Goal: Transaction & Acquisition: Purchase product/service

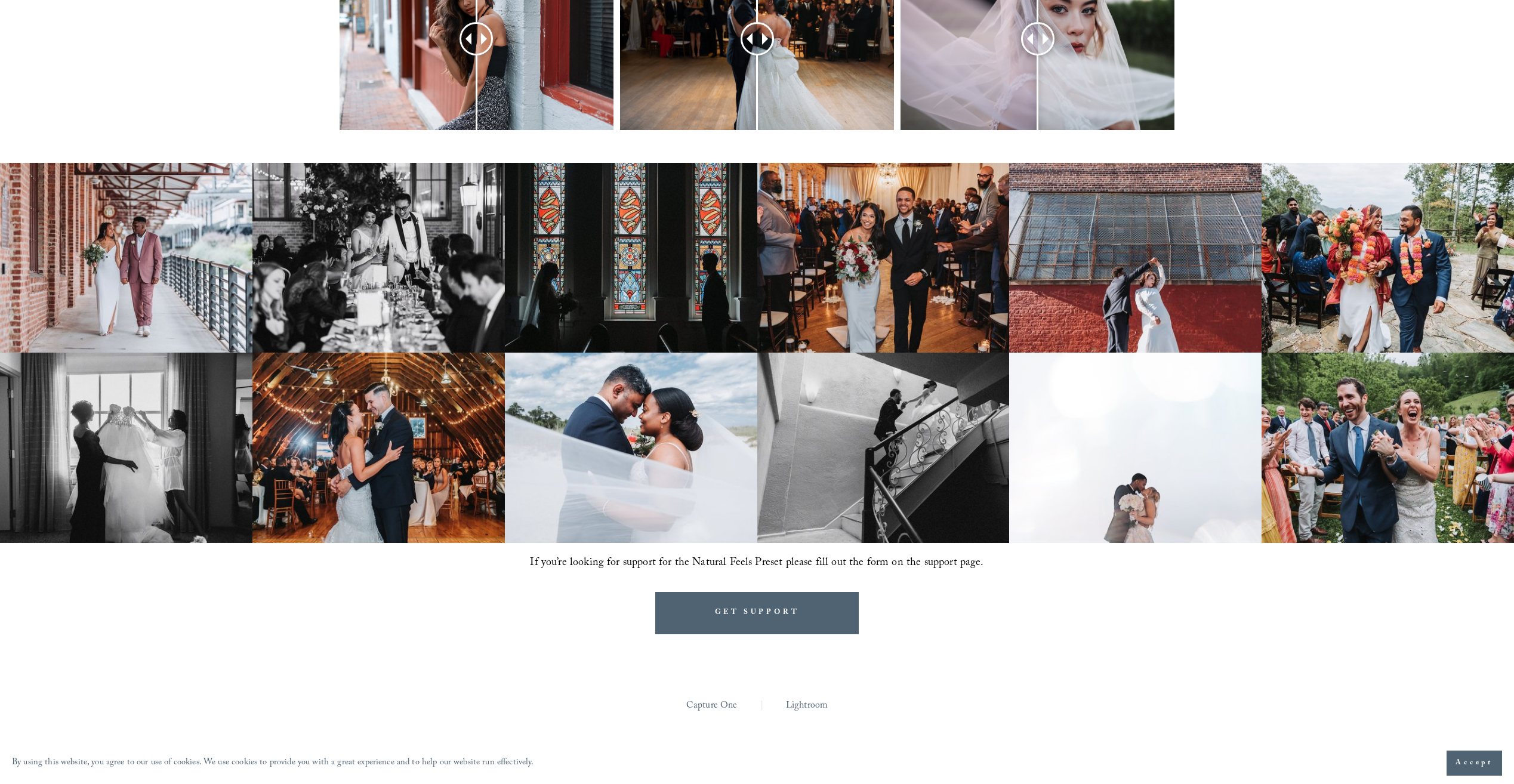
scroll to position [597, 0]
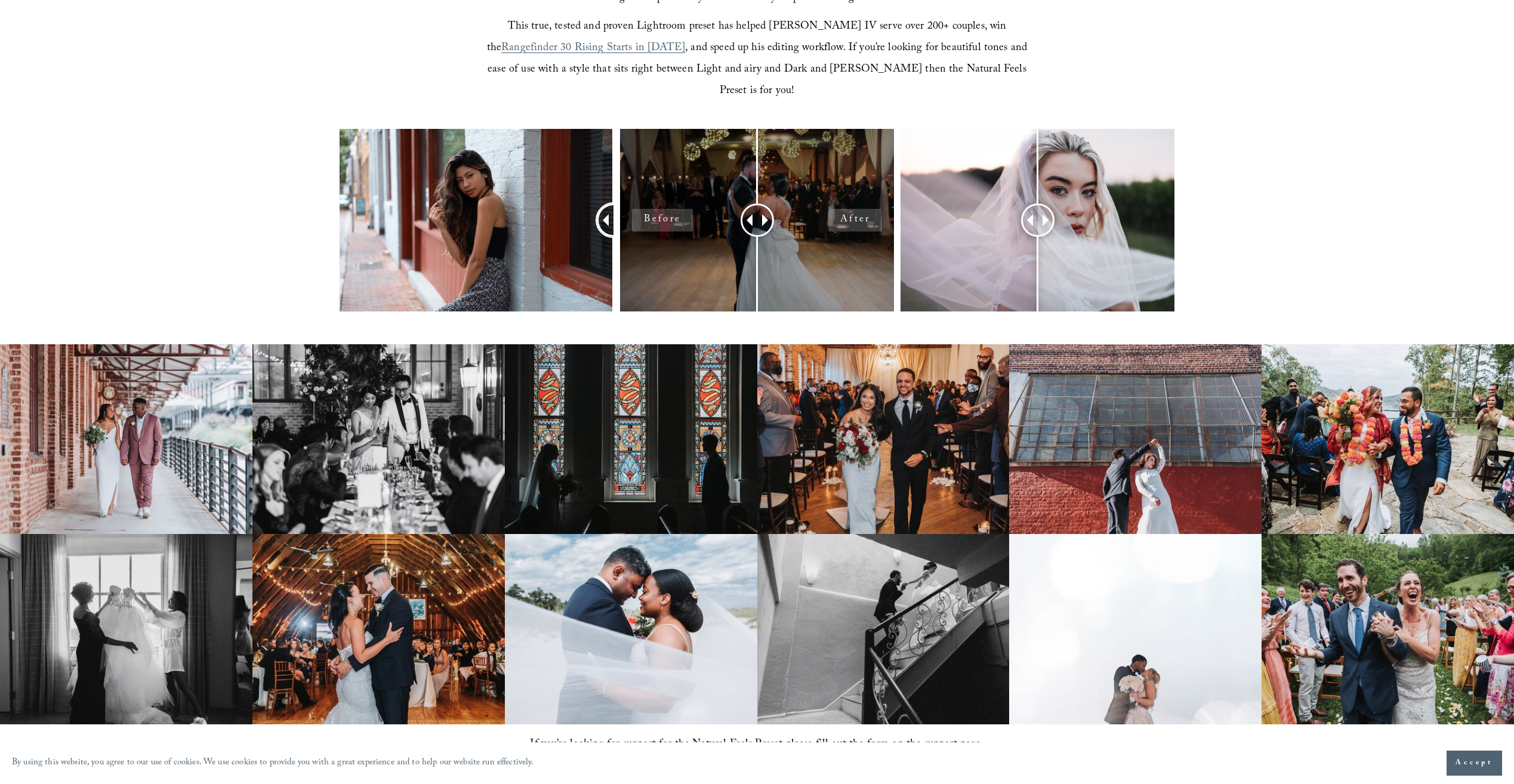
drag, startPoint x: 456, startPoint y: 196, endPoint x: 663, endPoint y: 208, distance: 207.3
click at [662, 208] on div at bounding box center [757, 235] width 1514 height 214
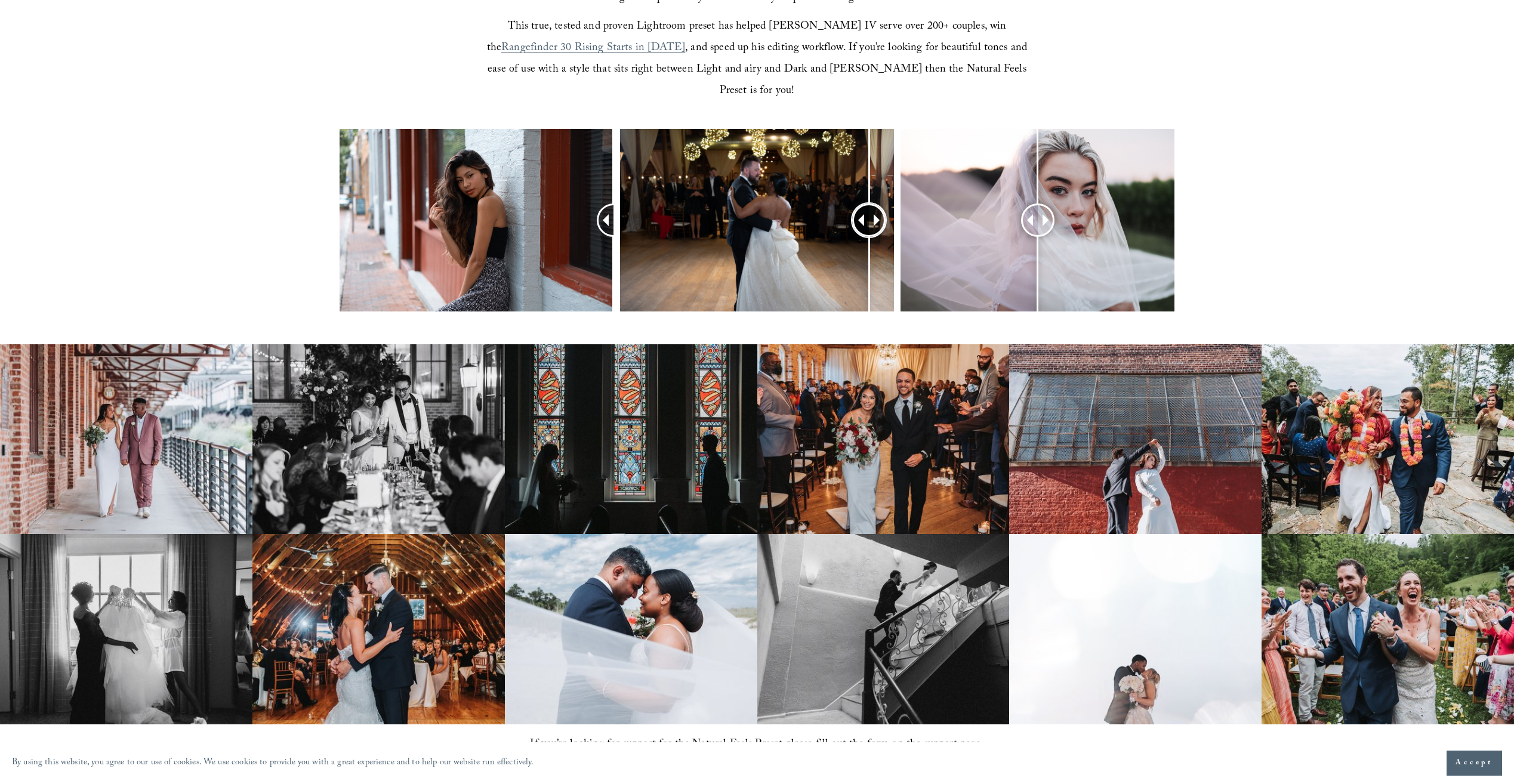
drag, startPoint x: 723, startPoint y: 196, endPoint x: 895, endPoint y: 194, distance: 172.0
click at [877, 205] on div at bounding box center [869, 220] width 31 height 31
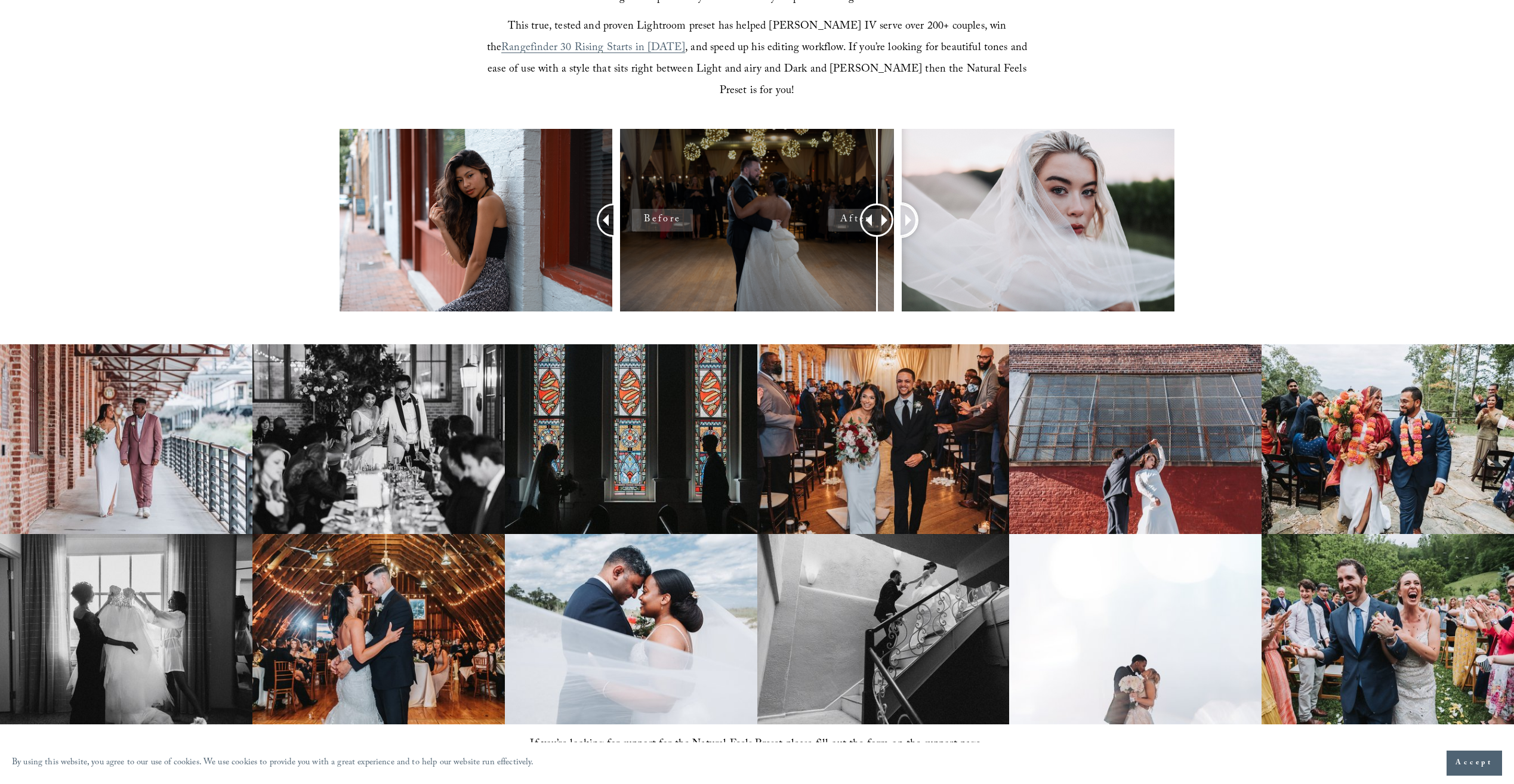
drag, startPoint x: 1045, startPoint y: 207, endPoint x: 761, endPoint y: 201, distance: 284.1
click at [757, 201] on div at bounding box center [757, 235] width 1514 height 214
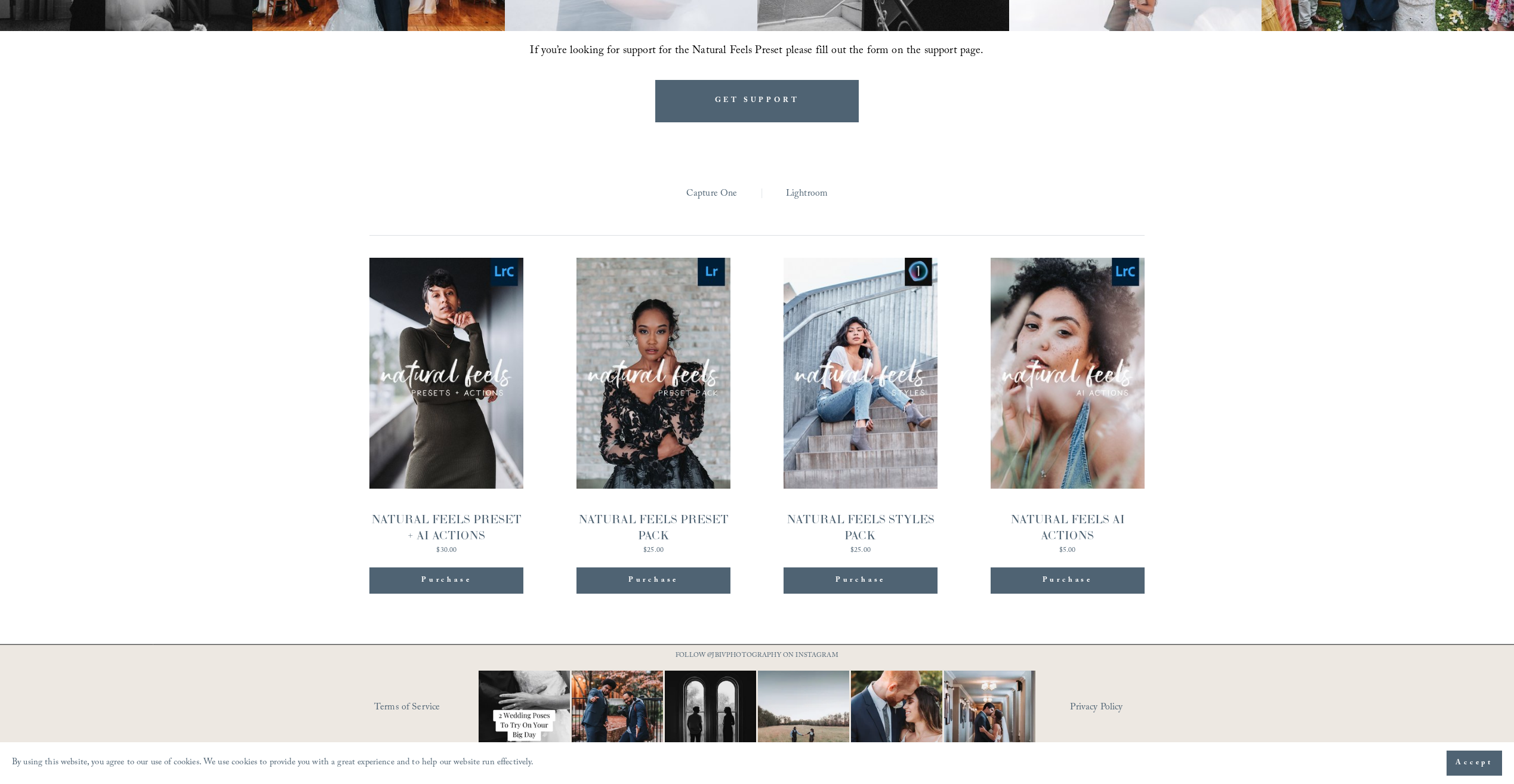
scroll to position [1292, 0]
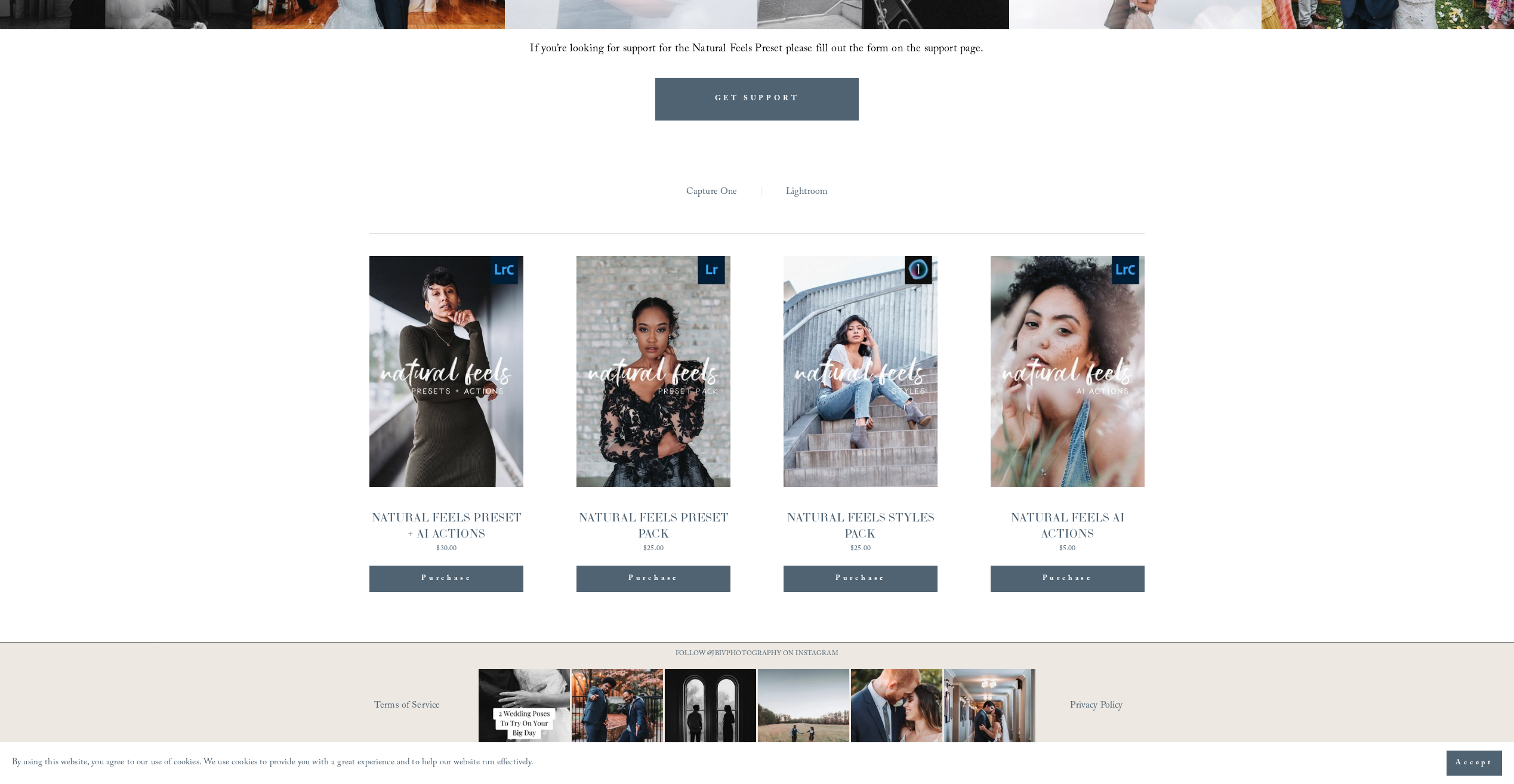
click at [498, 314] on link "Quick View NATURAL FEELS PRESET + AI ACTIONS $30.00" at bounding box center [446, 404] width 154 height 296
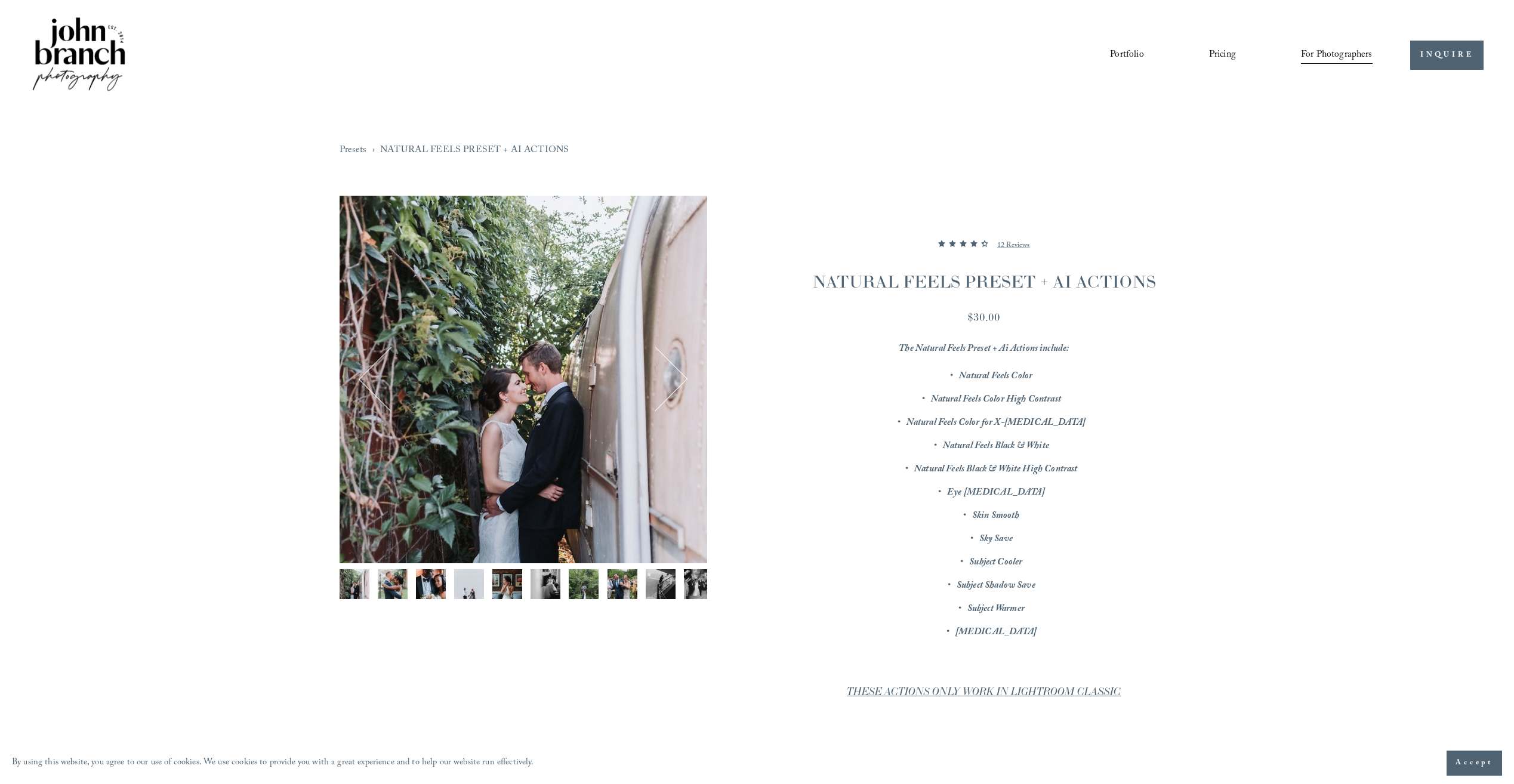
click at [1026, 244] on p "12 Reviews" at bounding box center [1014, 245] width 33 height 14
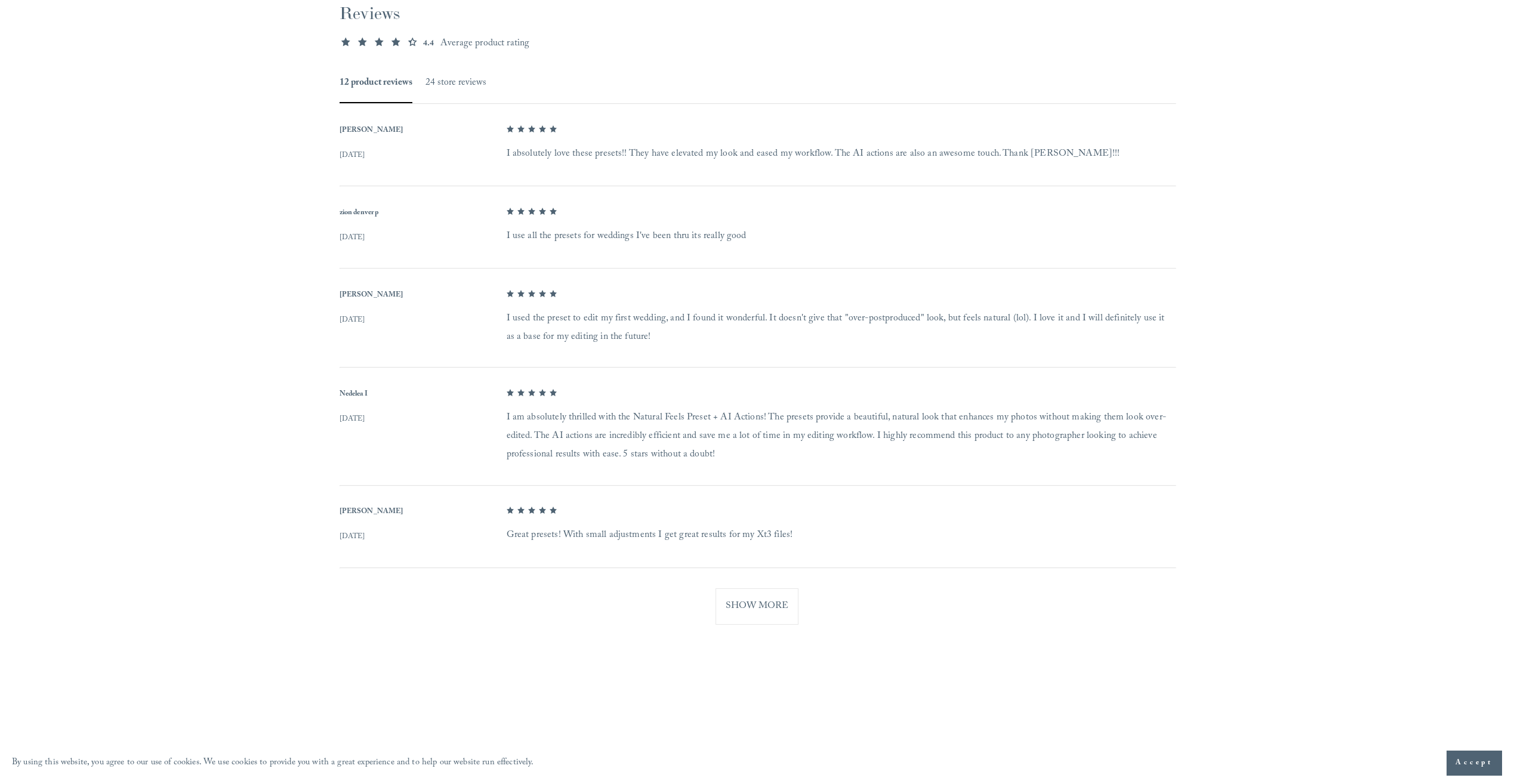
scroll to position [971, 0]
click at [748, 598] on button "Show More" at bounding box center [757, 604] width 83 height 36
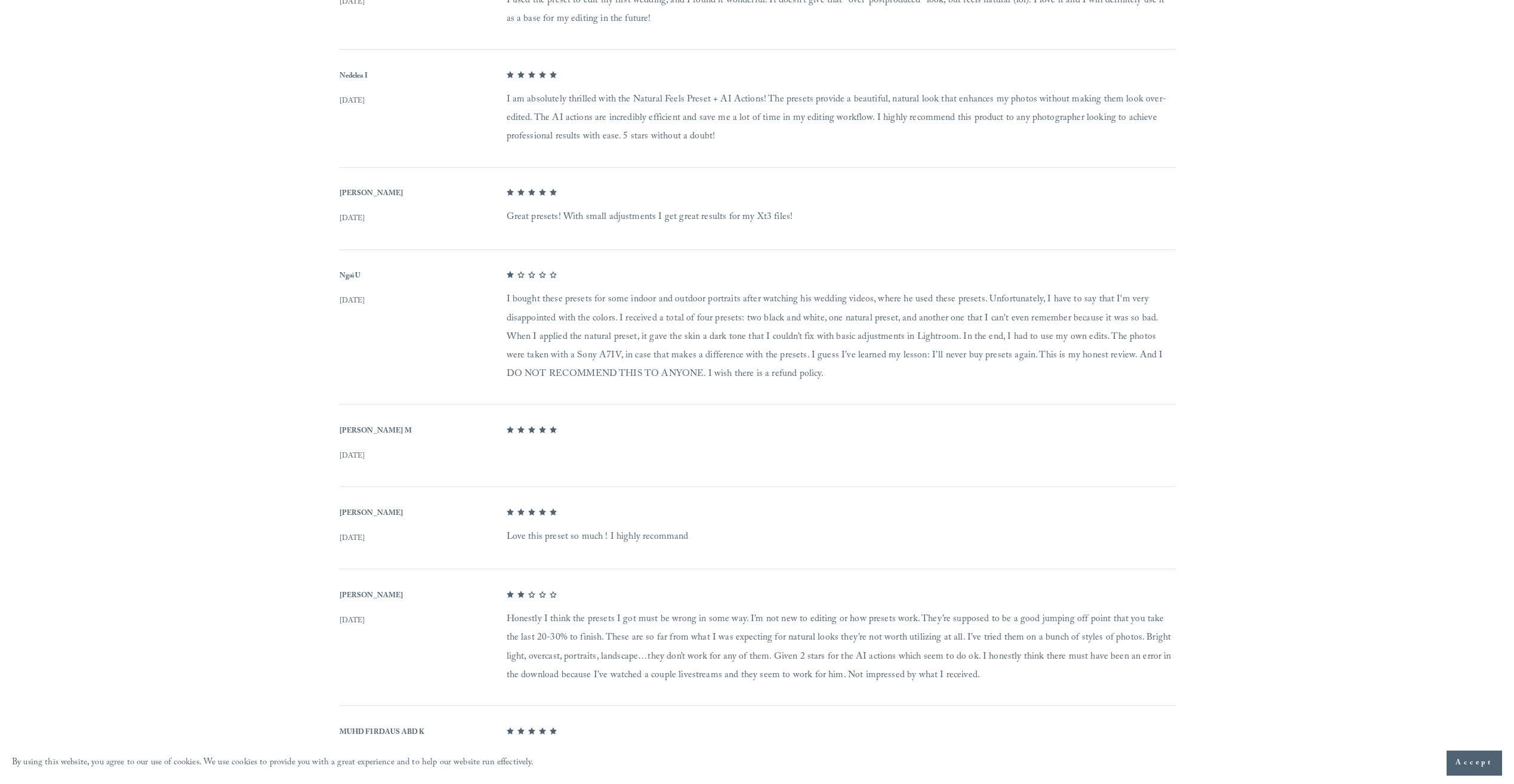
scroll to position [1292, 0]
drag, startPoint x: 854, startPoint y: 410, endPoint x: 841, endPoint y: 426, distance: 20.6
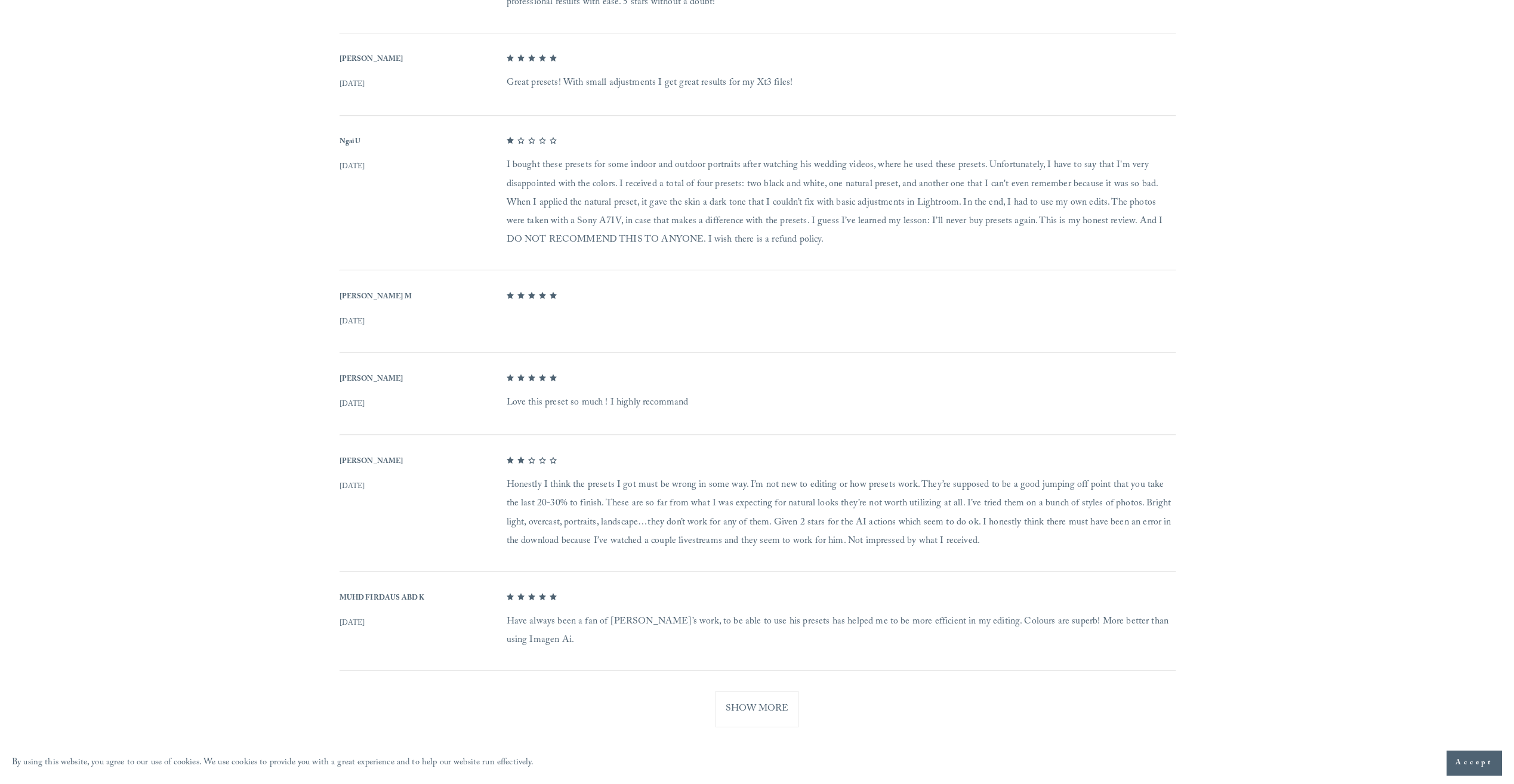
scroll to position [1451, 0]
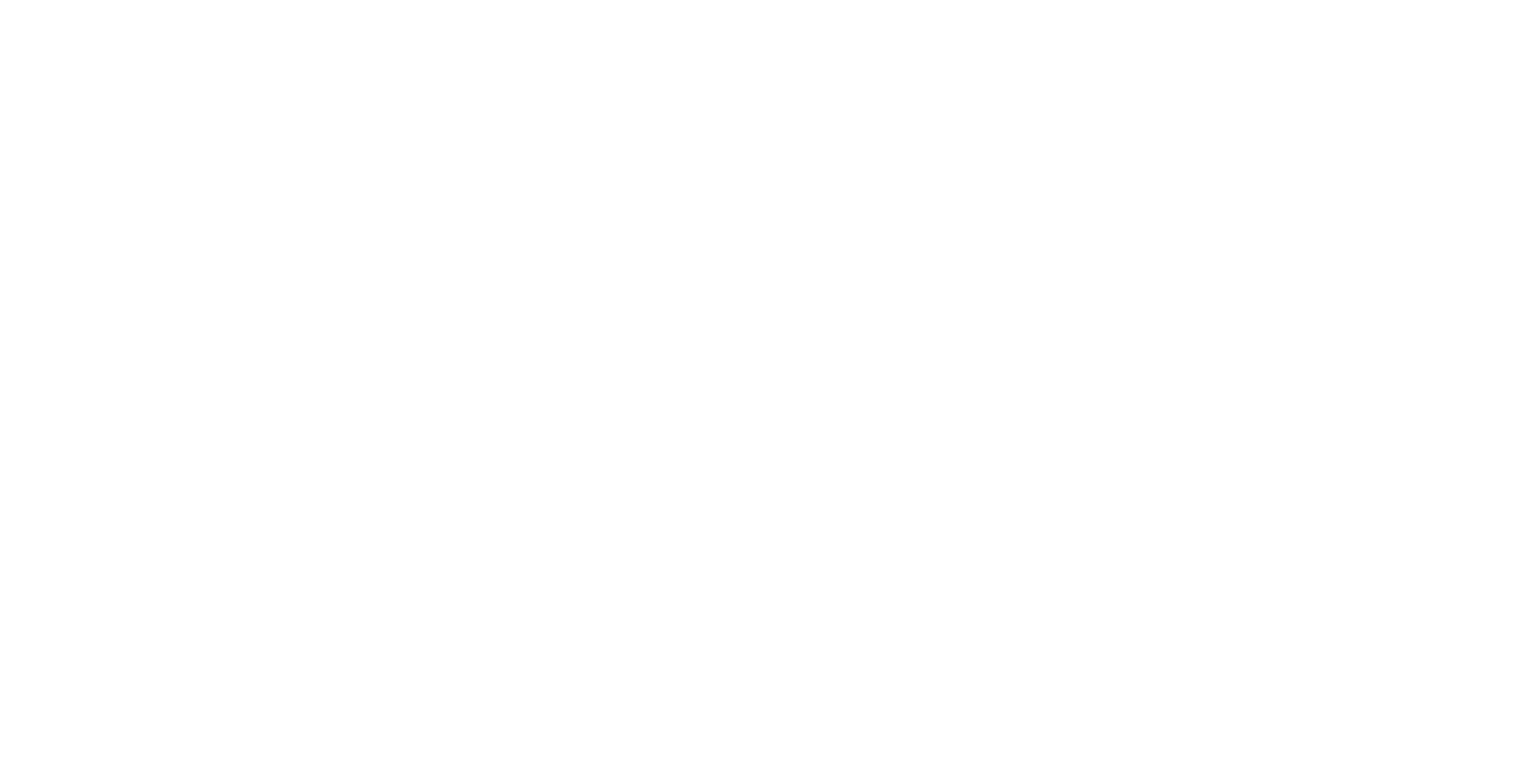
scroll to position [1292, 0]
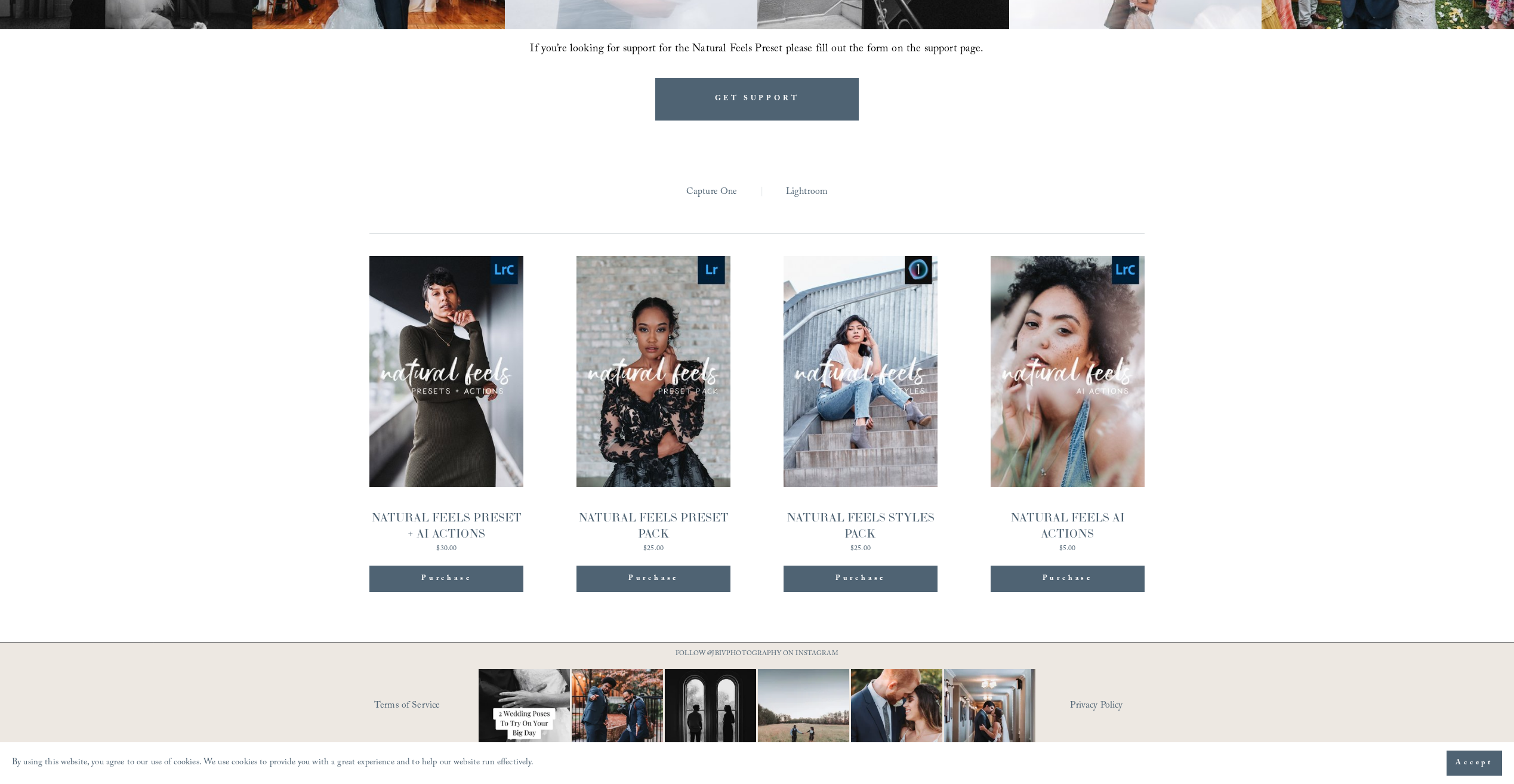
click at [621, 356] on link "Quick View NATURAL FEELS PRESET PACK $25.00" at bounding box center [653, 404] width 154 height 296
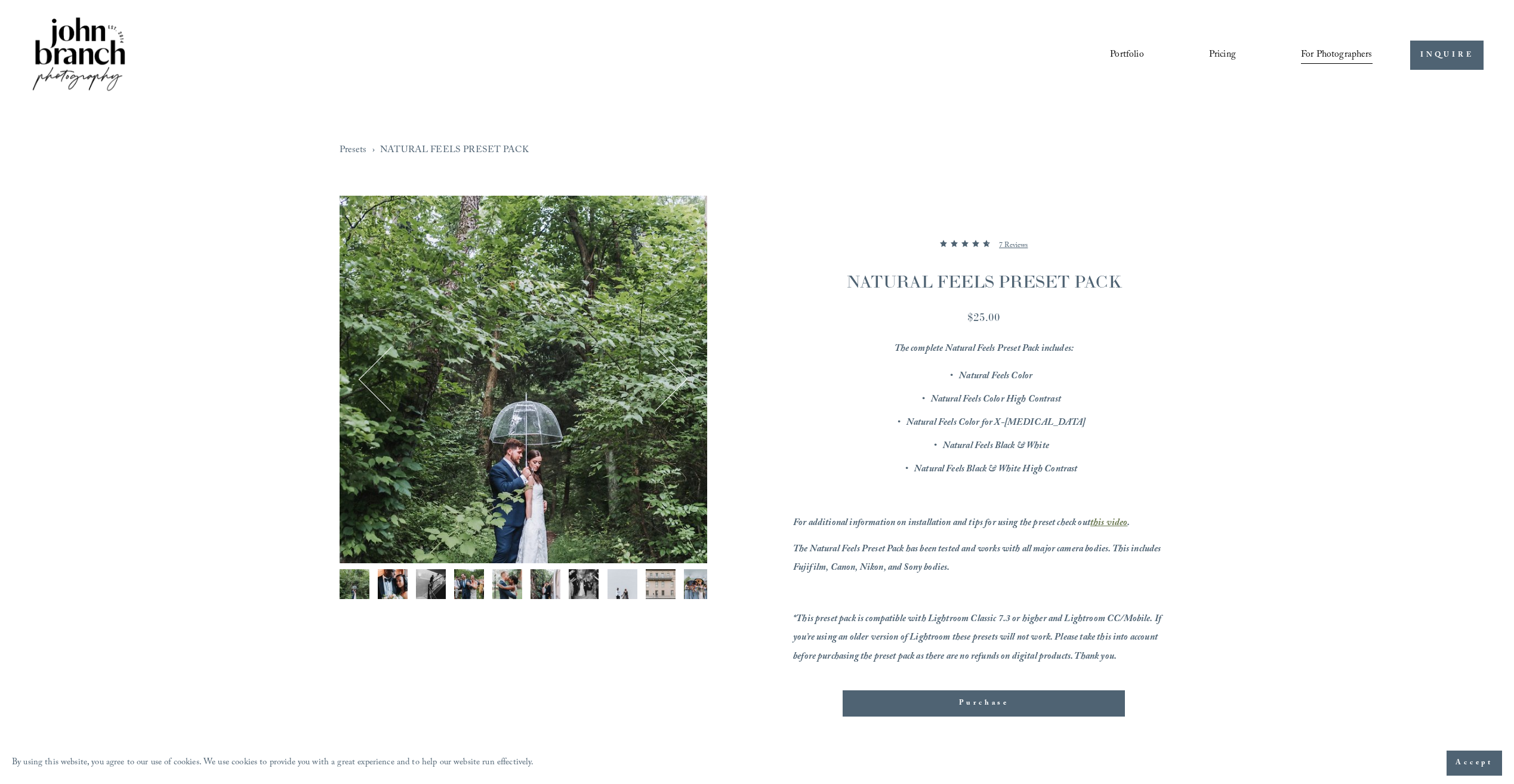
click at [390, 586] on img "Image 2 of 12" at bounding box center [393, 584] width 30 height 30
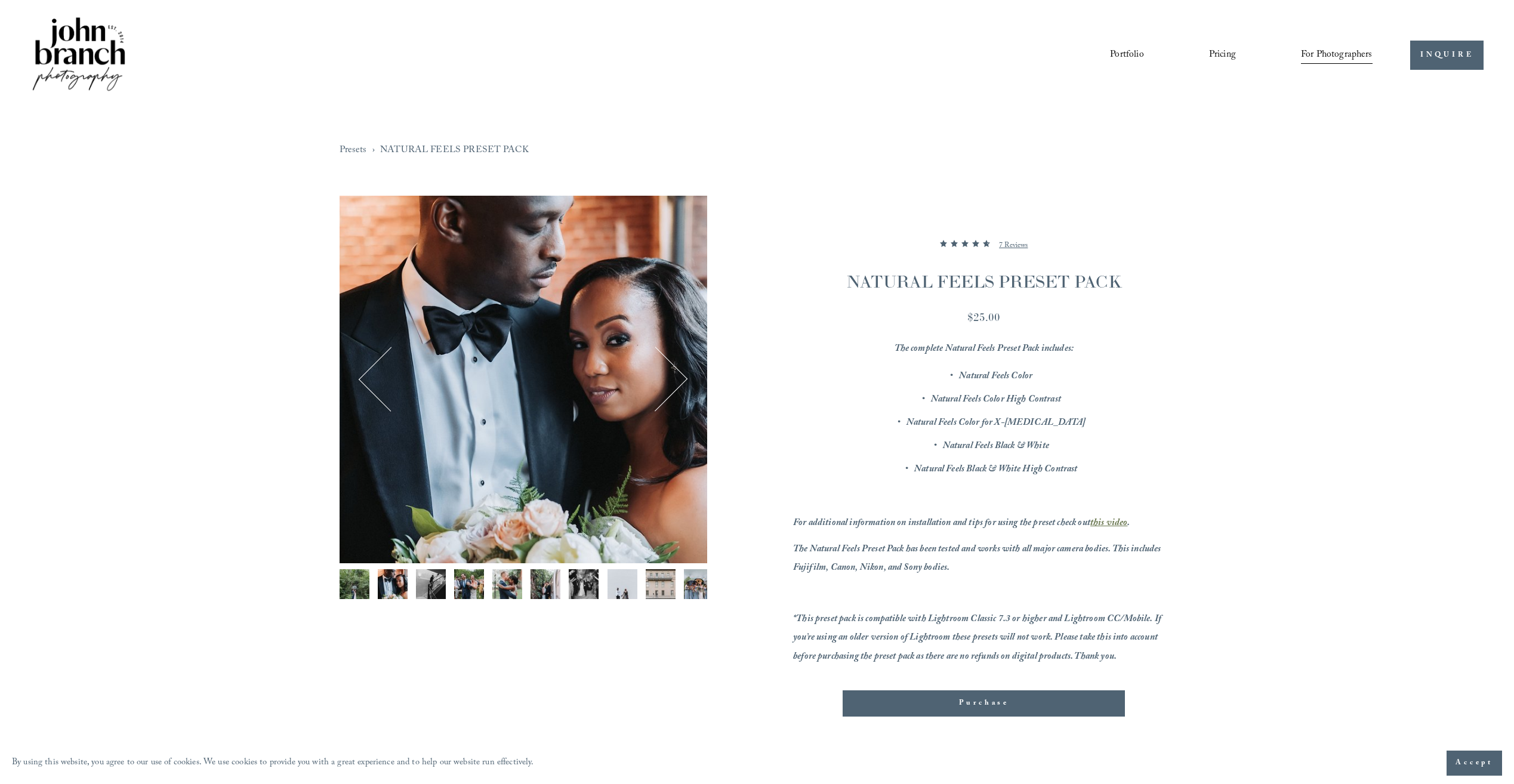
click at [456, 589] on img "Image 4 of 12" at bounding box center [469, 584] width 30 height 30
